Goal: Task Accomplishment & Management: Manage account settings

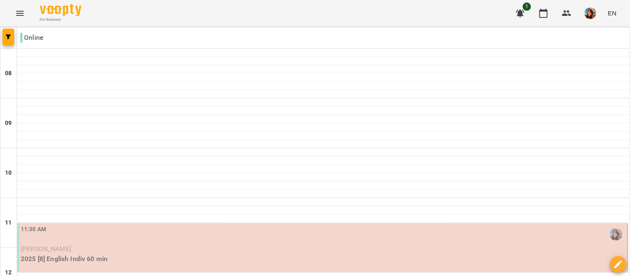
scroll to position [575, 0]
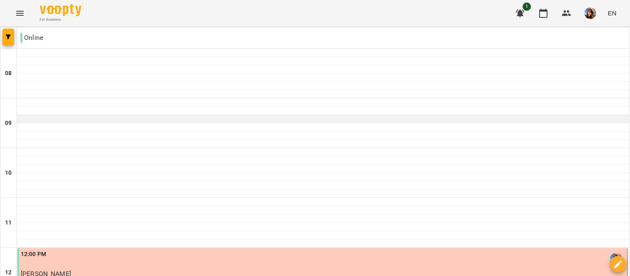
scroll to position [328, 0]
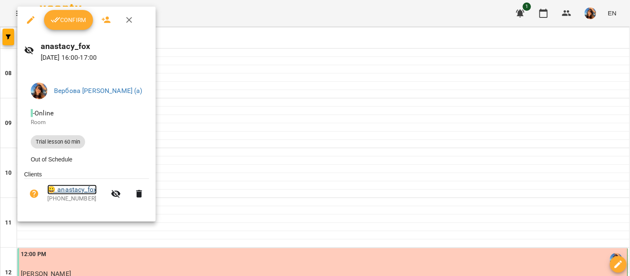
click at [87, 193] on link "😀 anastacy_fox" at bounding box center [71, 190] width 49 height 10
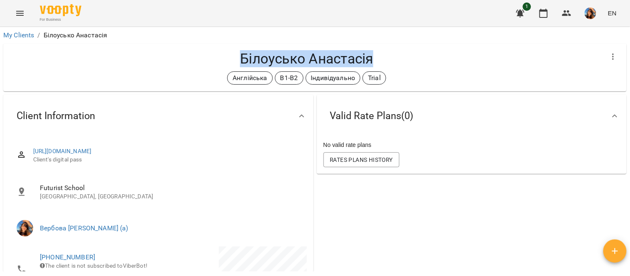
drag, startPoint x: 240, startPoint y: 60, endPoint x: 382, endPoint y: 55, distance: 142.5
click at [382, 55] on h4 "Білоусько Анастасія" at bounding box center [306, 58] width 593 height 17
copy h4 "Білоусько Анастасія"
click at [543, 10] on icon "button" at bounding box center [543, 13] width 8 height 9
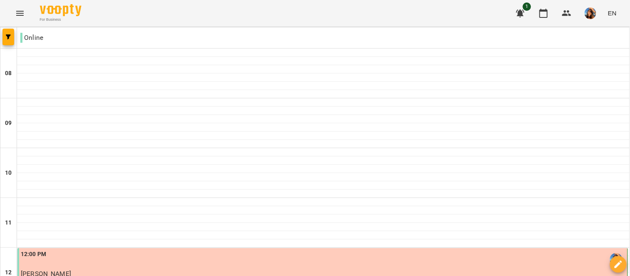
scroll to position [407, 0]
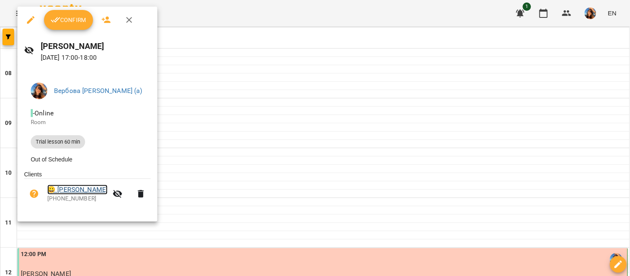
click at [76, 187] on link "😀 Рената Хамізова" at bounding box center [77, 190] width 60 height 10
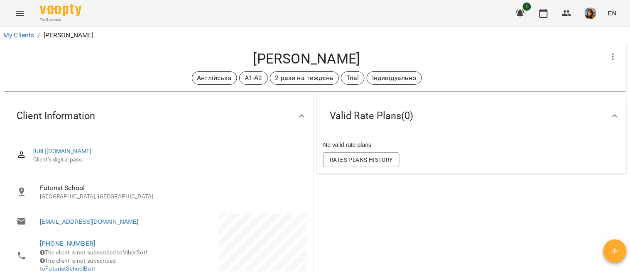
click at [241, 161] on span "Client's digital pass" at bounding box center [166, 160] width 267 height 8
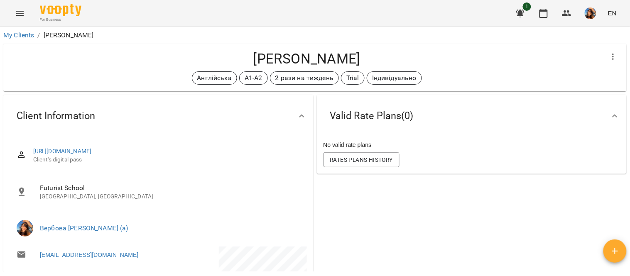
drag, startPoint x: 375, startPoint y: 58, endPoint x: 249, endPoint y: 55, distance: 125.9
click at [249, 55] on h4 "[PERSON_NAME]" at bounding box center [306, 58] width 593 height 17
copy h4 "[PERSON_NAME]"
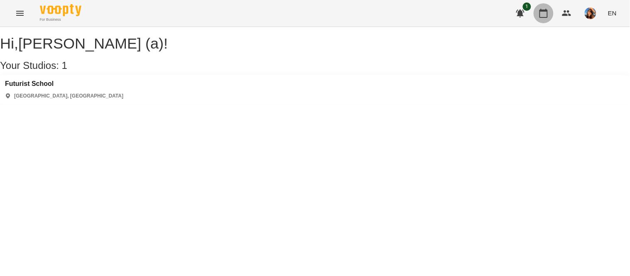
click at [548, 15] on icon "button" at bounding box center [543, 13] width 8 height 9
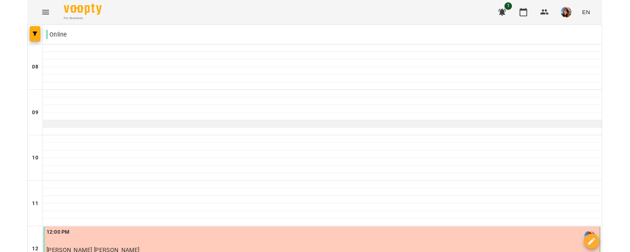
scroll to position [289, 0]
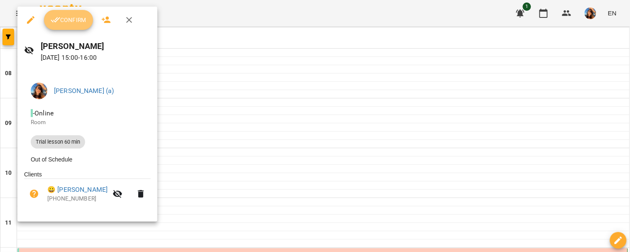
click at [73, 20] on span "Confirm" at bounding box center [69, 20] width 36 height 10
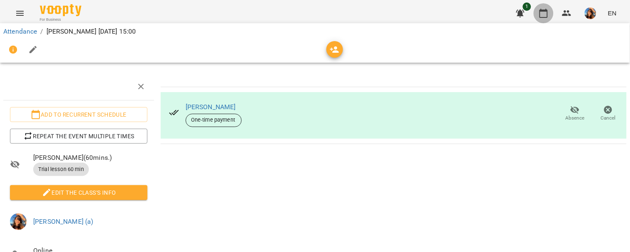
click at [550, 12] on button "button" at bounding box center [544, 13] width 20 height 20
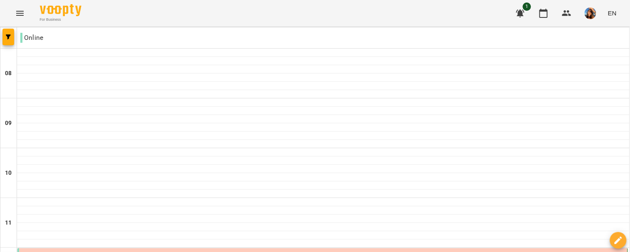
scroll to position [378, 0]
